Goal: Check status: Check status

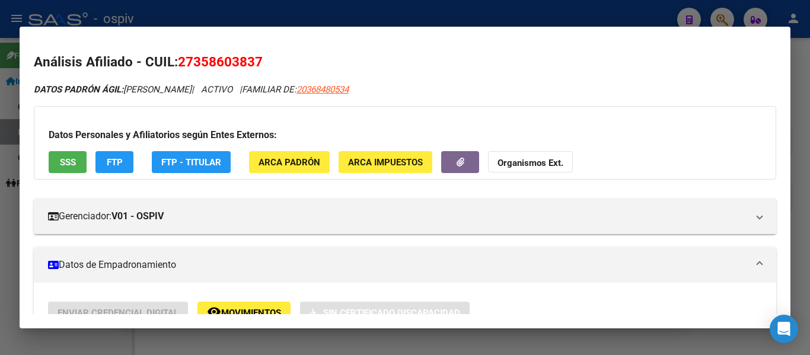
click at [349, 10] on div at bounding box center [405, 177] width 810 height 355
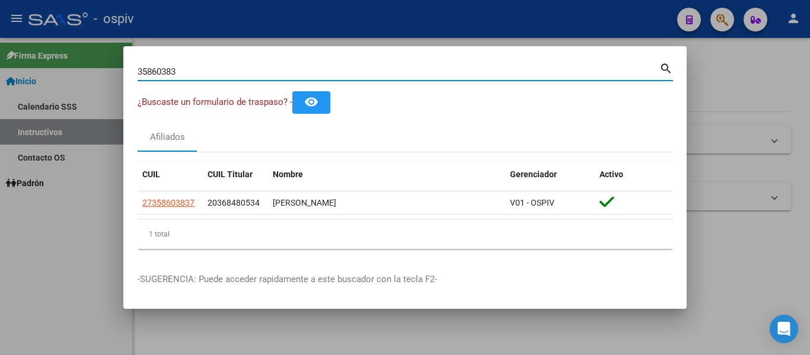
click at [551, 69] on input "35860383" at bounding box center [399, 71] width 522 height 11
type input "37294467"
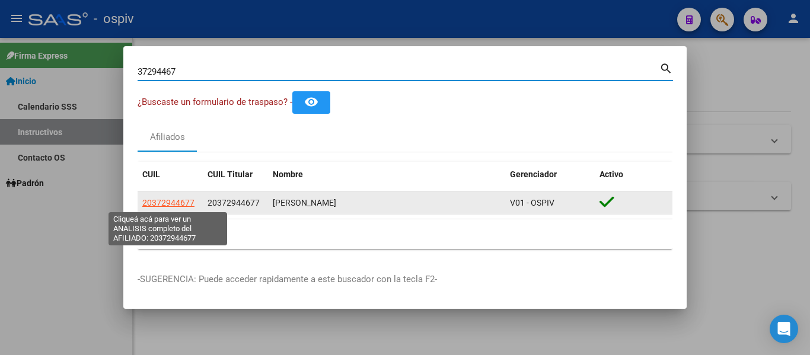
click at [180, 205] on span "20372944677" at bounding box center [168, 202] width 52 height 9
type textarea "20372944677"
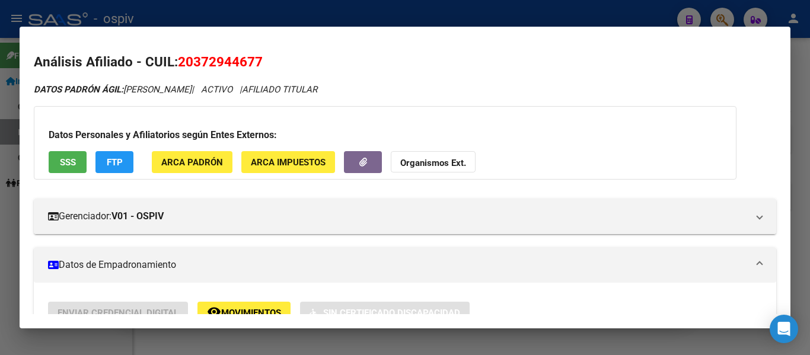
click at [381, 8] on div at bounding box center [405, 177] width 810 height 355
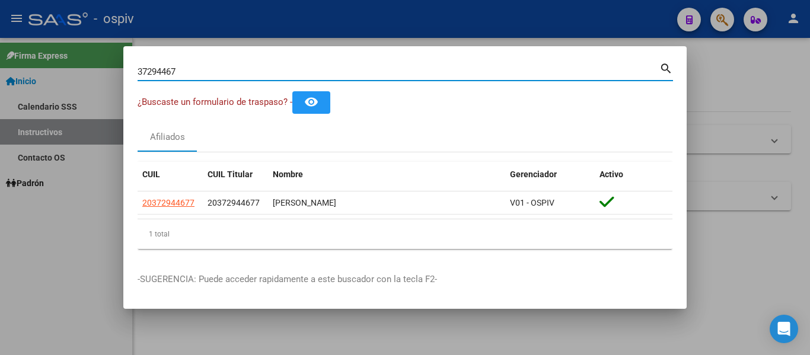
click at [259, 70] on input "37294467" at bounding box center [399, 71] width 522 height 11
click at [345, 75] on input "35314698" at bounding box center [399, 71] width 522 height 11
type input "3"
type input "2"
drag, startPoint x: 272, startPoint y: 74, endPoint x: 77, endPoint y: 92, distance: 195.3
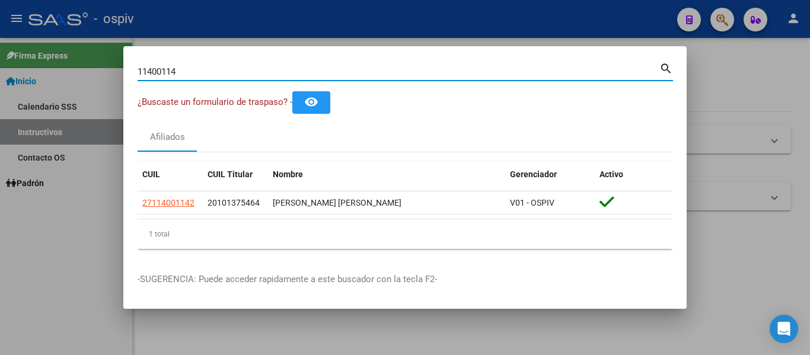
click at [192, 82] on div "11400114 Buscar (apellido, dni, [PERSON_NAME], nro traspaso, cuit, obra social)…" at bounding box center [406, 75] width 536 height 31
type input "1"
click at [325, 69] on input "Buscar (apellido, dni, [PERSON_NAME], [PERSON_NAME], cuit, obra social)" at bounding box center [399, 71] width 522 height 11
type input "2"
type input "57481447"
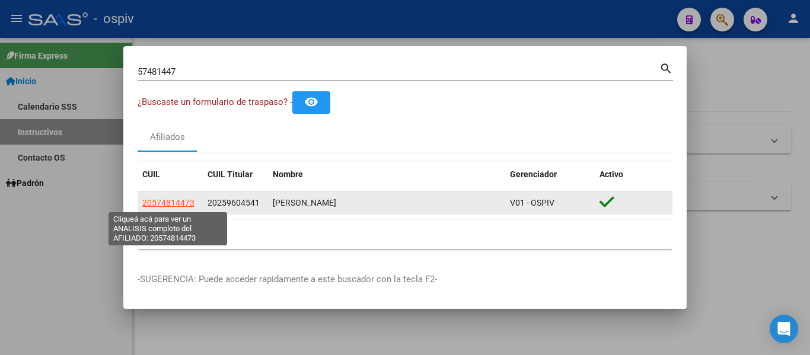
click at [178, 202] on span "20574814473" at bounding box center [168, 202] width 52 height 9
type textarea "20574814473"
